Goal: Transaction & Acquisition: Purchase product/service

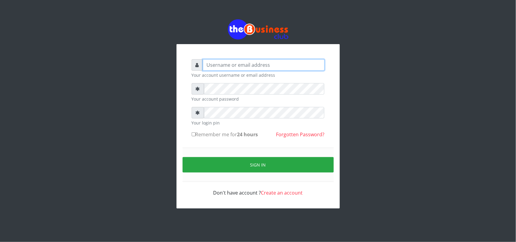
type input "uwa"
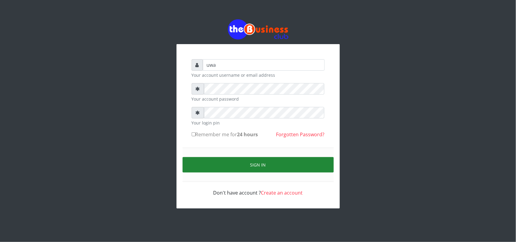
click at [260, 165] on button "Sign in" at bounding box center [258, 164] width 151 height 15
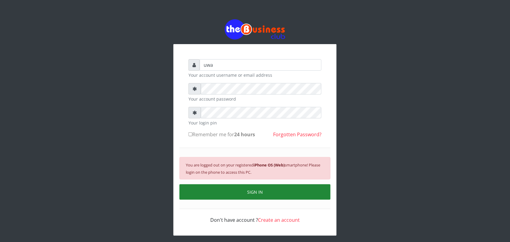
click at [253, 192] on button "SIGN IN" at bounding box center [255, 191] width 151 height 15
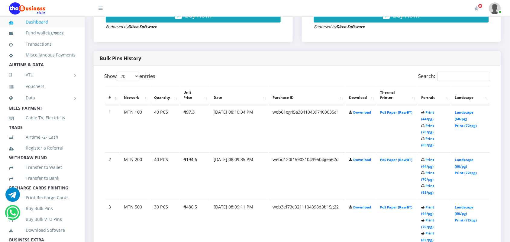
scroll to position [295, 0]
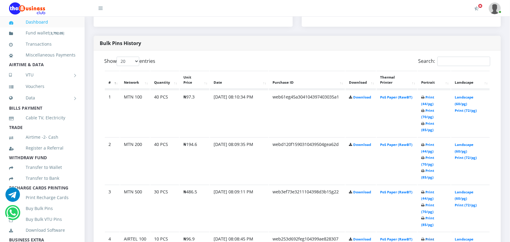
click at [427, 237] on link "Print (44/pg)" at bounding box center [428, 242] width 13 height 11
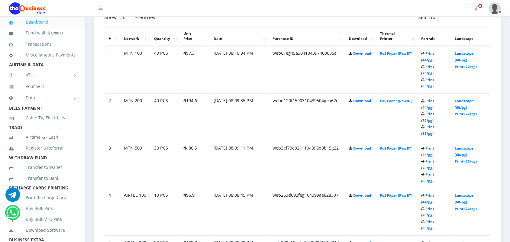
scroll to position [341, 0]
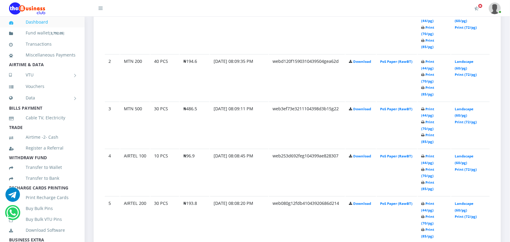
scroll to position [356, 0]
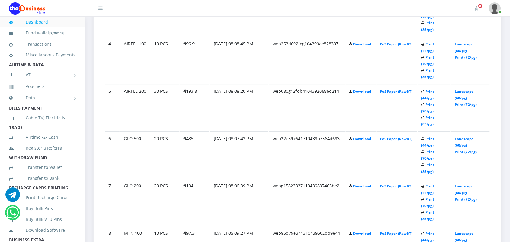
scroll to position [492, 0]
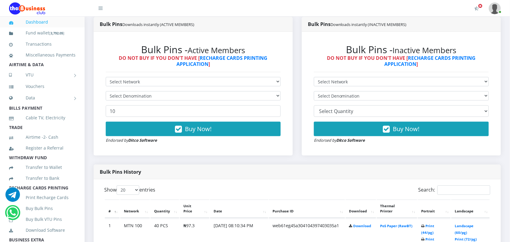
scroll to position [181, 0]
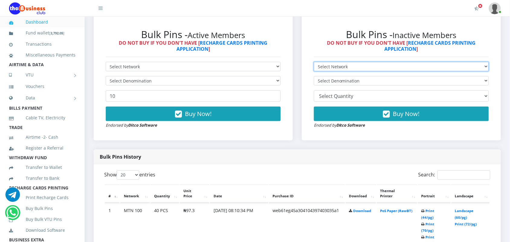
click at [343, 67] on select "Select Network MTN Globacom 9Mobile Airtel" at bounding box center [401, 66] width 175 height 9
click at [314, 62] on select "Select Network MTN Globacom 9Mobile Airtel" at bounding box center [401, 66] width 175 height 9
click at [349, 67] on select "Select Network MTN Globacom 9Mobile Airtel" at bounding box center [401, 66] width 175 height 9
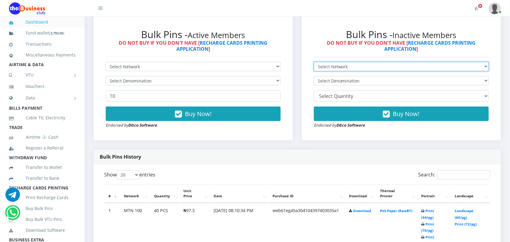
select select "Glo"
click at [314, 62] on select "Select Network MTN Globacom 9Mobile Airtel" at bounding box center [401, 66] width 175 height 9
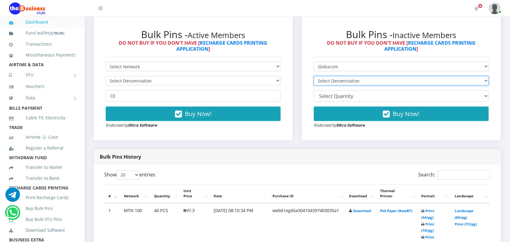
click at [353, 80] on select "Select Denomination Glo NGN100 - ₦97.00 Glo NGN200 - ₦194.00 Glo NGN500 - ₦485.…" at bounding box center [401, 80] width 175 height 9
select select "97-100"
click at [314, 76] on select "Select Denomination Glo NGN100 - ₦97.00 Glo NGN200 - ₦194.00 Glo NGN500 - ₦485.…" at bounding box center [401, 80] width 175 height 9
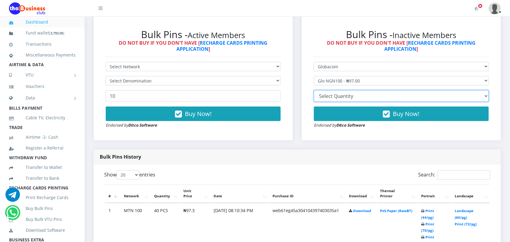
click at [360, 96] on select "10 20 30 40 44 (Online Printing, Portrait) 60 (Online Printing, Landscape) 70 (…" at bounding box center [401, 95] width 175 height 11
